Goal: Information Seeking & Learning: Find specific page/section

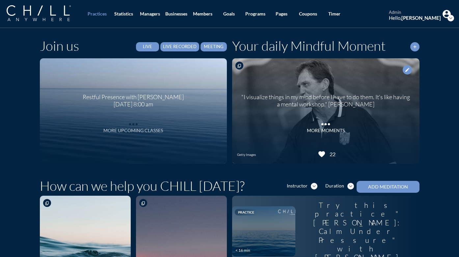
click at [129, 129] on div "More Upcoming Classes" at bounding box center [133, 131] width 60 height 6
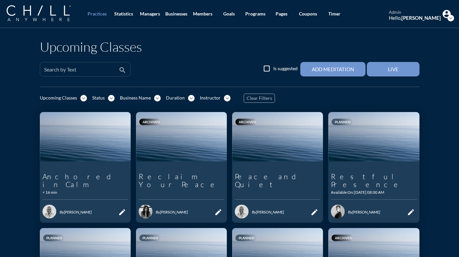
click at [96, 67] on div "Search by Text" at bounding box center [80, 69] width 73 height 14
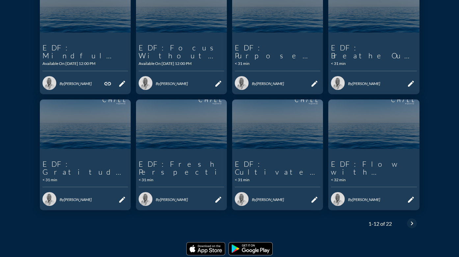
scroll to position [252, 0]
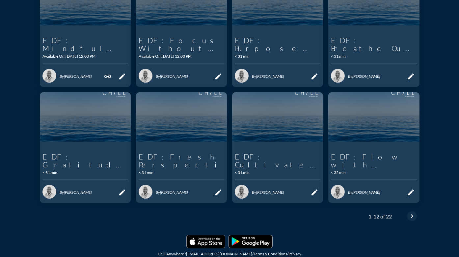
type input "EDF"
click at [410, 212] on icon "chevron_right" at bounding box center [412, 216] width 8 height 8
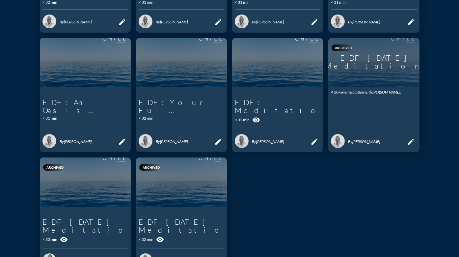
scroll to position [263, 0]
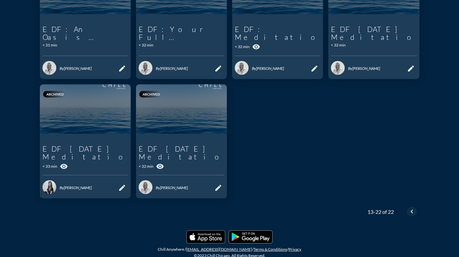
click at [408, 208] on icon "chevron_left" at bounding box center [412, 211] width 8 height 8
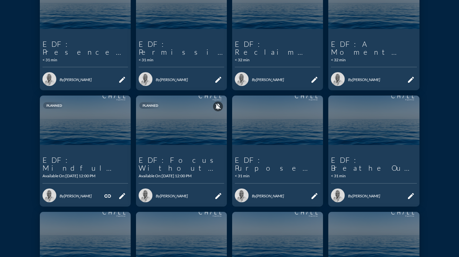
scroll to position [133, 0]
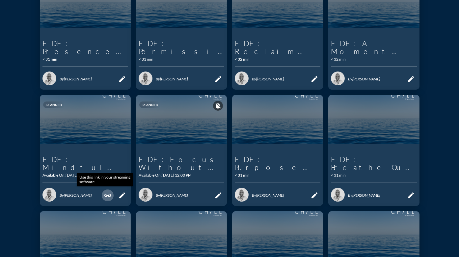
click at [104, 195] on icon "link" at bounding box center [108, 195] width 8 height 8
